Goal: Navigation & Orientation: Find specific page/section

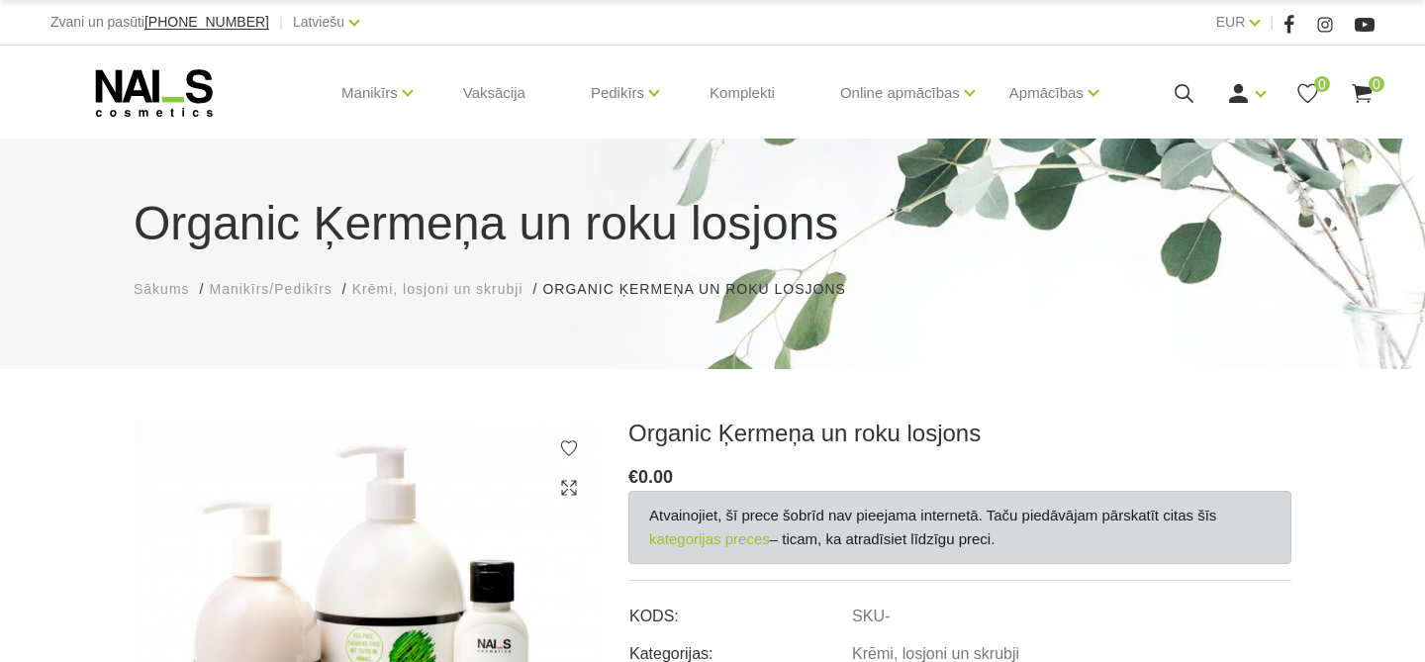
click at [711, 287] on li "Organic Ķermeņa un roku losjons Organic Ķermeņa un roku losjons" at bounding box center [703, 289] width 323 height 21
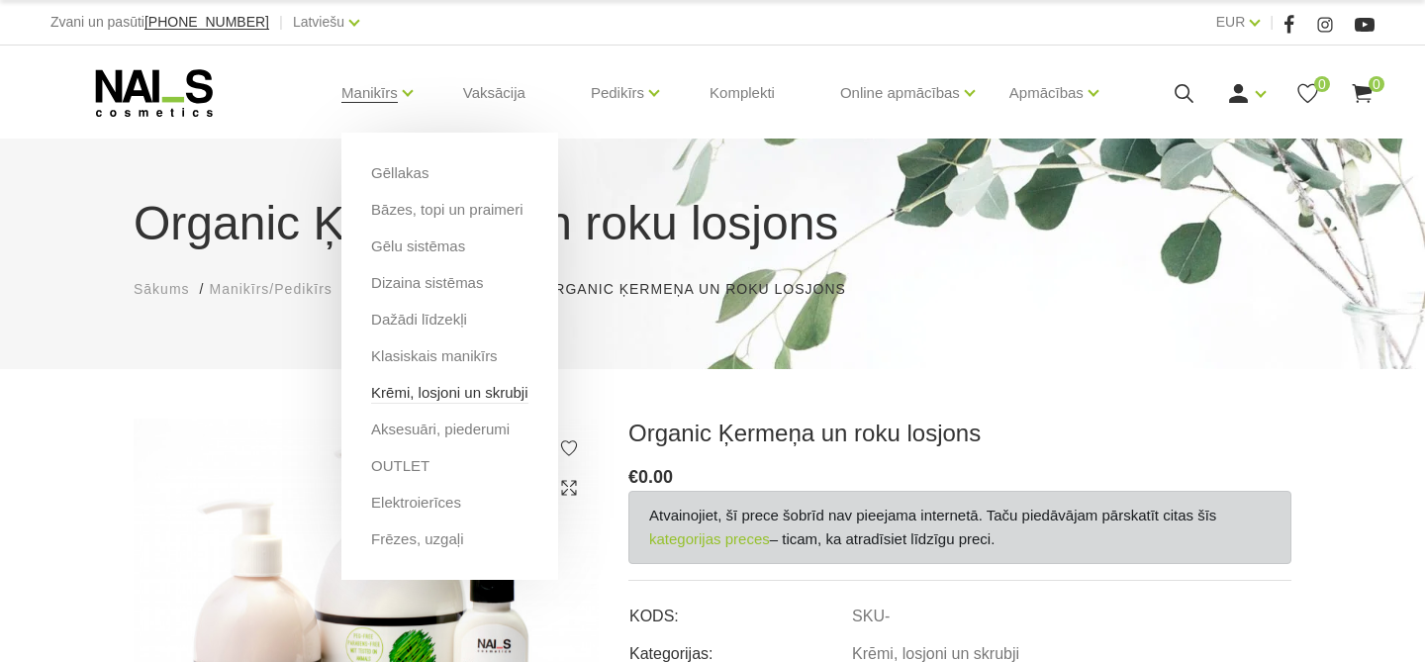
click at [528, 394] on link "Krēmi, losjoni un skrubji" at bounding box center [449, 393] width 156 height 22
